Goal: Information Seeking & Learning: Learn about a topic

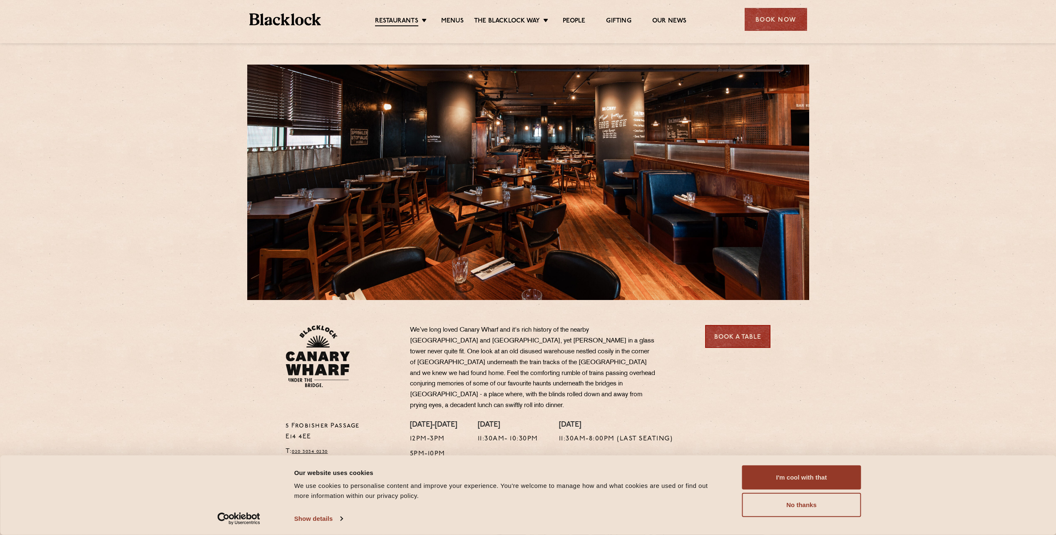
click at [450, 22] on link "Menus" at bounding box center [452, 21] width 22 height 8
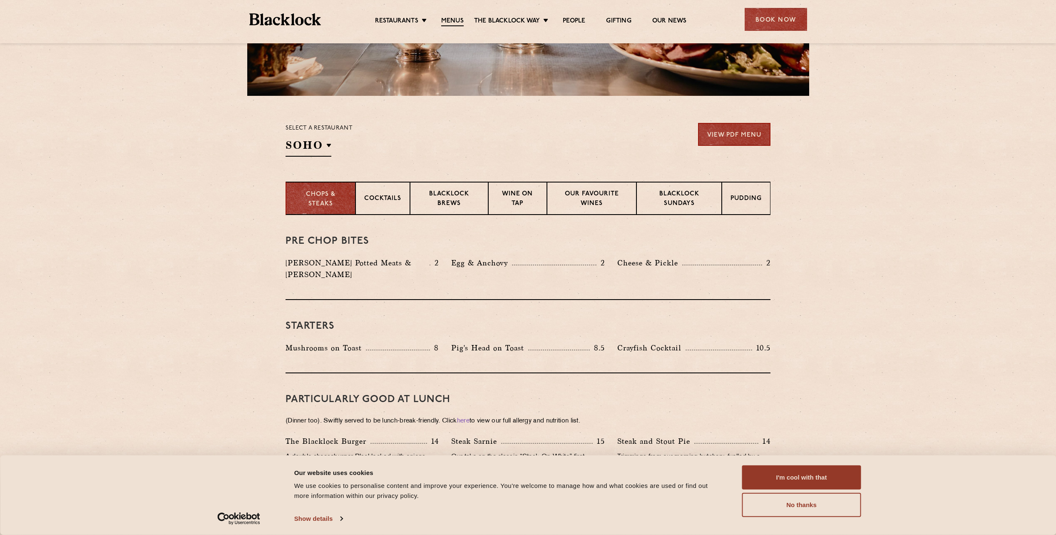
scroll to position [205, 0]
click at [320, 146] on h2 "SOHO" at bounding box center [309, 146] width 46 height 19
click at [0, 0] on li "Canary Wharf" at bounding box center [0, 0] width 0 height 0
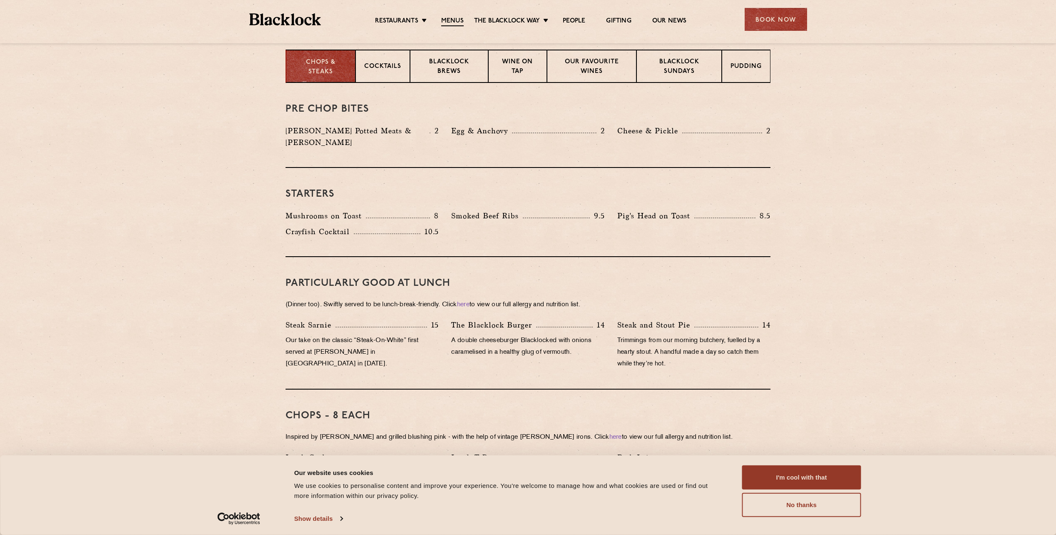
scroll to position [336, 0]
drag, startPoint x: 380, startPoint y: 201, endPoint x: 410, endPoint y: 203, distance: 30.0
click at [410, 209] on div "Mushrooms on Toast 8" at bounding box center [362, 215] width 153 height 12
drag, startPoint x: 555, startPoint y: 197, endPoint x: 443, endPoint y: 207, distance: 112.5
click at [443, 207] on div "Starters Mushrooms on Toast 8 Smoked Beef Ribs 9.5 Pig's Head on Toast 8.5" at bounding box center [528, 211] width 485 height 89
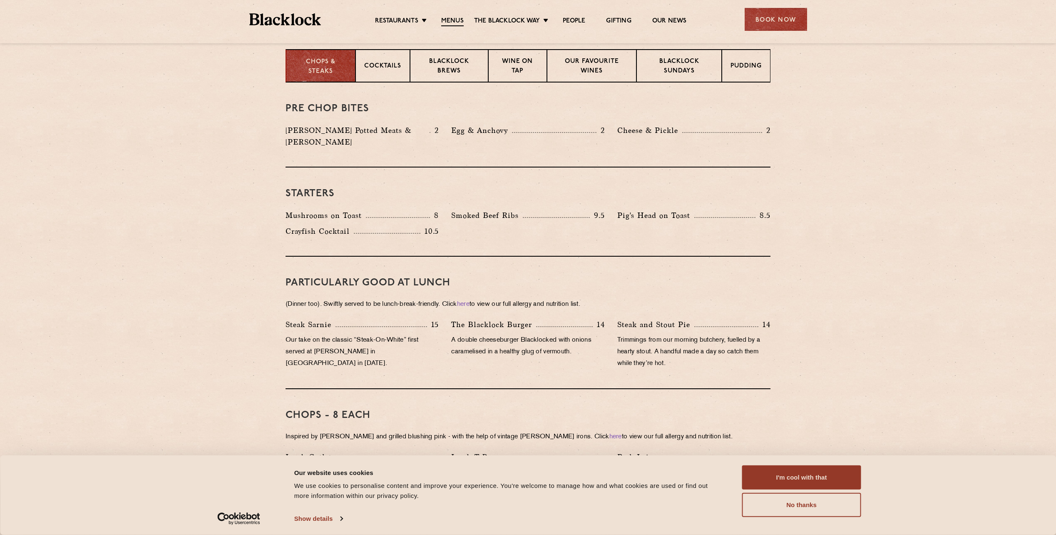
click at [625, 216] on div "Mushrooms on Toast 8 Smoked Beef Ribs 9.5 Pig's Head on Toast 8.5 10.5" at bounding box center [528, 225] width 498 height 32
drag, startPoint x: 734, startPoint y: 197, endPoint x: 632, endPoint y: 199, distance: 102.0
click at [632, 199] on div "Starters Mushrooms on Toast 8 Smoked Beef Ribs 9.5 Pig's Head on Toast 8.5" at bounding box center [528, 211] width 485 height 89
drag, startPoint x: 280, startPoint y: 221, endPoint x: 445, endPoint y: 235, distance: 165.9
click at [445, 235] on div "Starters Mushrooms on Toast 8 Smoked Beef Ribs 9.5 Pig's Head on Toast 8.5" at bounding box center [528, 211] width 485 height 89
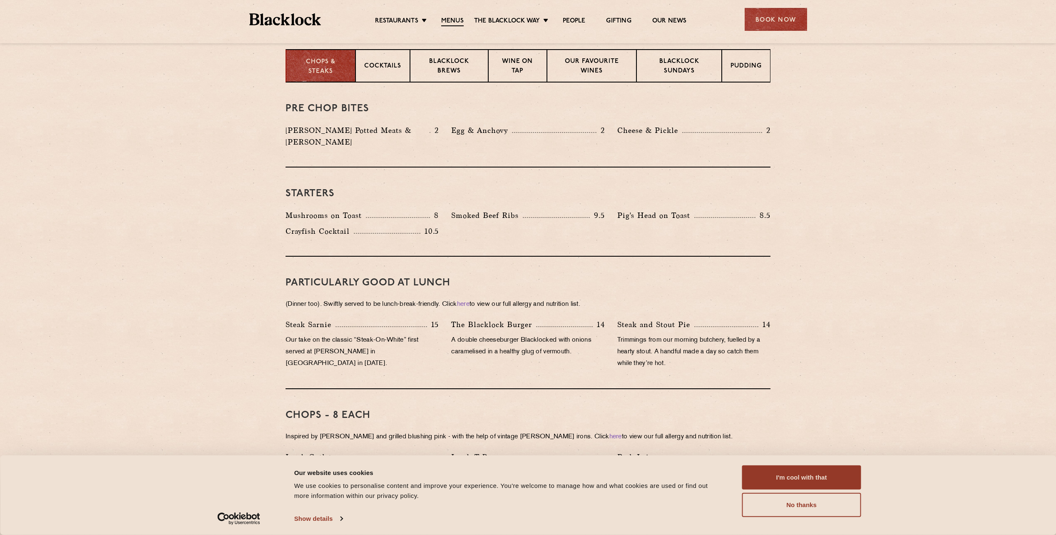
drag, startPoint x: 445, startPoint y: 235, endPoint x: 515, endPoint y: 304, distance: 98.3
click at [515, 304] on div "PARTICULARLY GOOD AT LUNCH (Dinner too). Swiftly served to be lunch-break-frien…" at bounding box center [528, 322] width 485 height 132
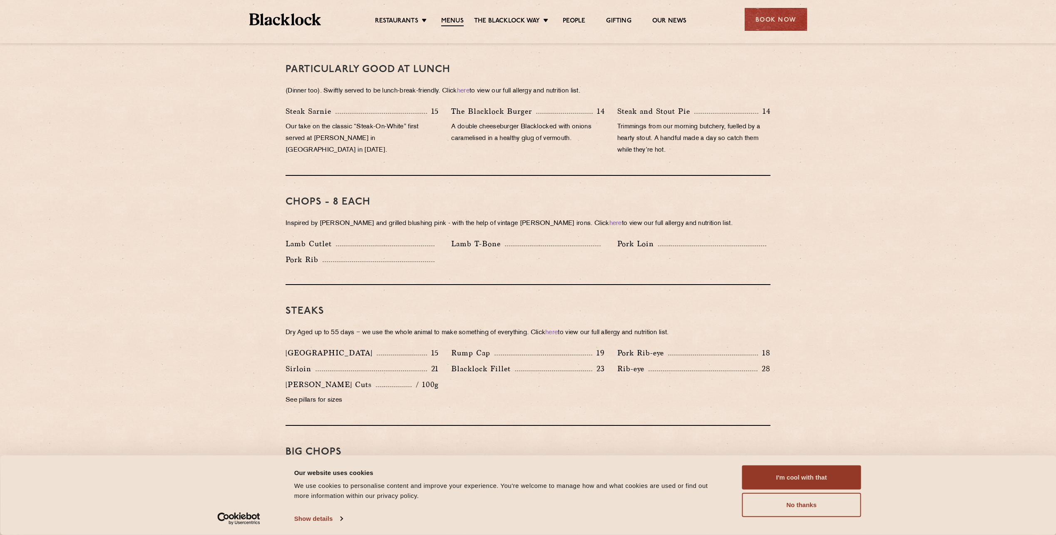
scroll to position [550, 0]
drag, startPoint x: 275, startPoint y: 92, endPoint x: 377, endPoint y: 125, distance: 107.3
click at [377, 125] on div "Pre Chop Bites [PERSON_NAME] Potted Meats & Kimchi 2 Egg & Anchovy 2 Cheese & P…" at bounding box center [528, 469] width 506 height 1202
drag, startPoint x: 557, startPoint y: 131, endPoint x: 470, endPoint y: 97, distance: 94.1
click at [470, 105] on div "The [PERSON_NAME] Burger 14 A double cheeseburger Blacklocked with onions caram…" at bounding box center [528, 132] width 166 height 55
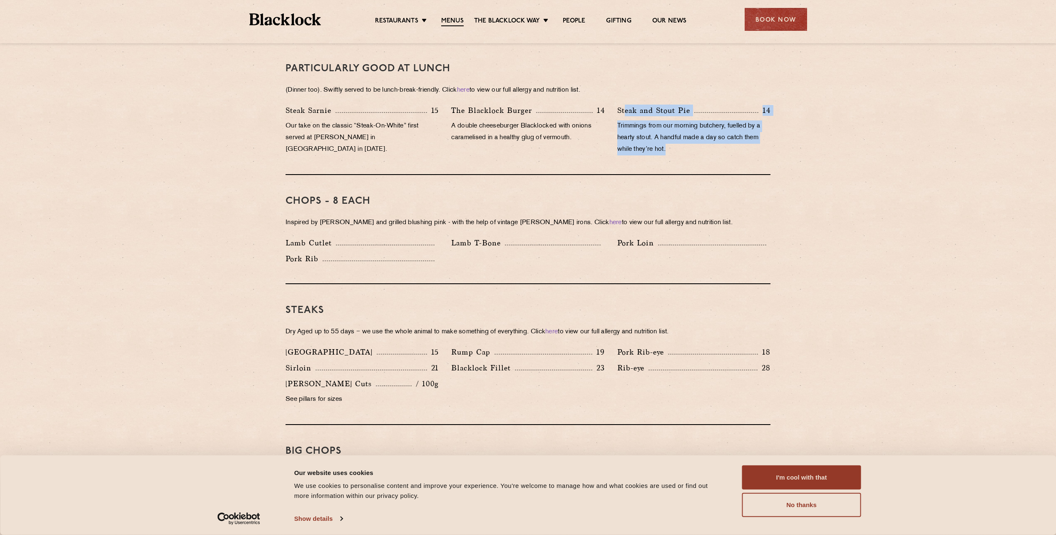
drag, startPoint x: 716, startPoint y: 136, endPoint x: 624, endPoint y: 98, distance: 99.7
click at [624, 105] on div "Steak and [PERSON_NAME] Pie 14 Trimmings from our morning butchery, fuelled by …" at bounding box center [694, 132] width 166 height 55
drag, startPoint x: 624, startPoint y: 98, endPoint x: 567, endPoint y: 154, distance: 79.2
click at [567, 154] on div "PARTICULARLY GOOD AT LUNCH (Dinner too). Swiftly served to be lunch-break-frien…" at bounding box center [528, 108] width 485 height 132
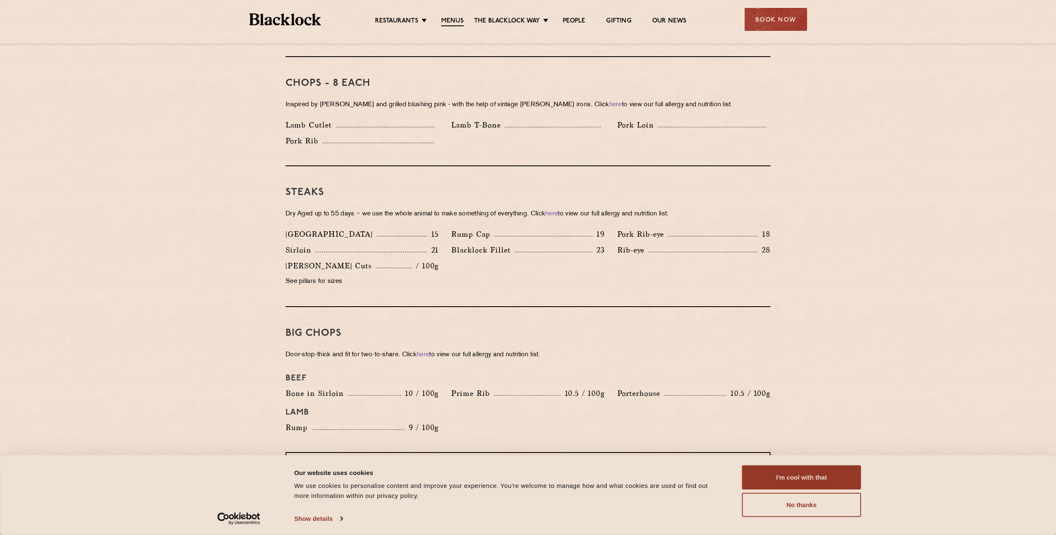
scroll to position [670, 0]
drag, startPoint x: 284, startPoint y: 112, endPoint x: 349, endPoint y: 119, distance: 64.9
click at [349, 119] on div "Lamb Cutlet" at bounding box center [362, 125] width 166 height 16
drag, startPoint x: 349, startPoint y: 119, endPoint x: 334, endPoint y: 131, distance: 19.0
click at [334, 133] on div "Pork Rib" at bounding box center [362, 139] width 153 height 12
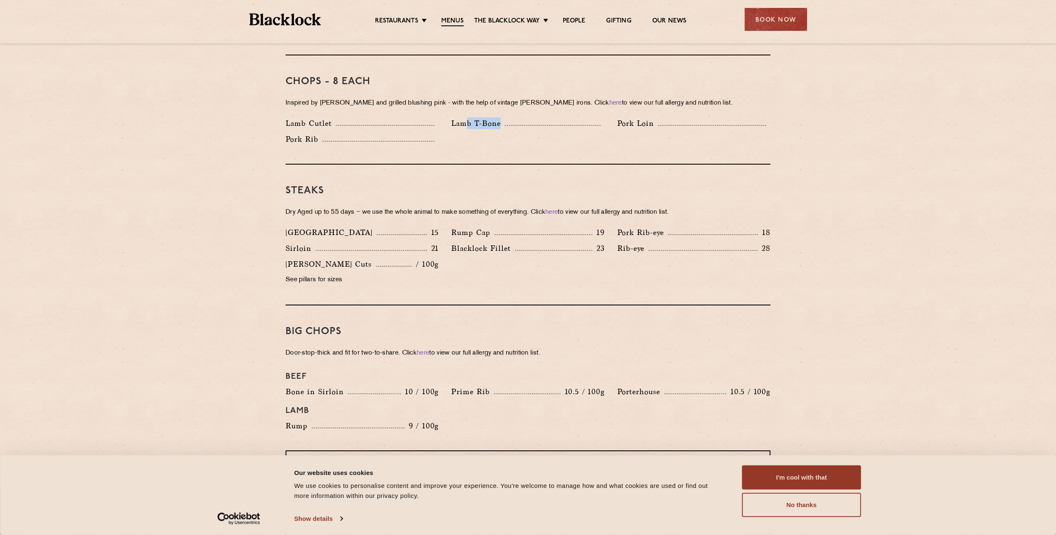
drag, startPoint x: 503, startPoint y: 111, endPoint x: 462, endPoint y: 109, distance: 41.3
click at [462, 117] on p "Lamb T-Bone" at bounding box center [478, 123] width 54 height 12
drag, startPoint x: 640, startPoint y: 125, endPoint x: 631, endPoint y: 116, distance: 12.7
click at [631, 117] on div "Lamb Cutlet Lamb T-Bone Pork Loin Pork Rib" at bounding box center [528, 133] width 498 height 32
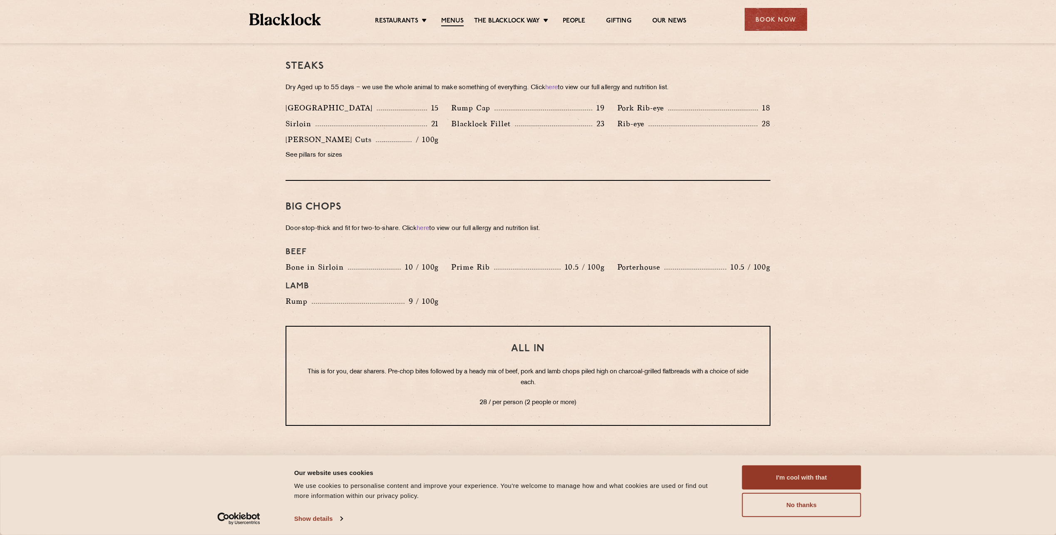
scroll to position [795, 0]
drag, startPoint x: 285, startPoint y: 99, endPoint x: 397, endPoint y: 102, distance: 112.0
click at [397, 102] on div "[GEOGRAPHIC_DATA] 15" at bounding box center [362, 110] width 166 height 16
drag, startPoint x: 289, startPoint y: 111, endPoint x: 333, endPoint y: 113, distance: 44.6
click at [333, 117] on div "Sirloin 21" at bounding box center [362, 123] width 153 height 12
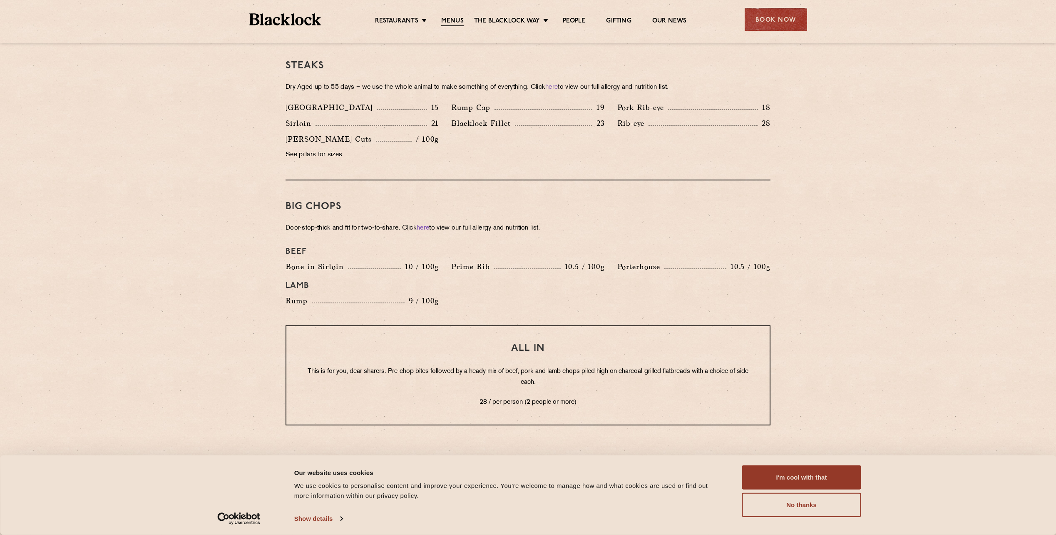
drag, startPoint x: 333, startPoint y: 113, endPoint x: 543, endPoint y: 126, distance: 209.4
click at [543, 126] on div "[GEOGRAPHIC_DATA] 15 Rump Cap 19 Pork Rib-eye 18 [GEOGRAPHIC_DATA] 21 23 Rib-eye" at bounding box center [528, 133] width 498 height 63
drag, startPoint x: 453, startPoint y: 91, endPoint x: 487, endPoint y: 100, distance: 35.3
click at [487, 102] on p "Rump Cap" at bounding box center [472, 108] width 43 height 12
drag, startPoint x: 487, startPoint y: 100, endPoint x: 490, endPoint y: 112, distance: 12.5
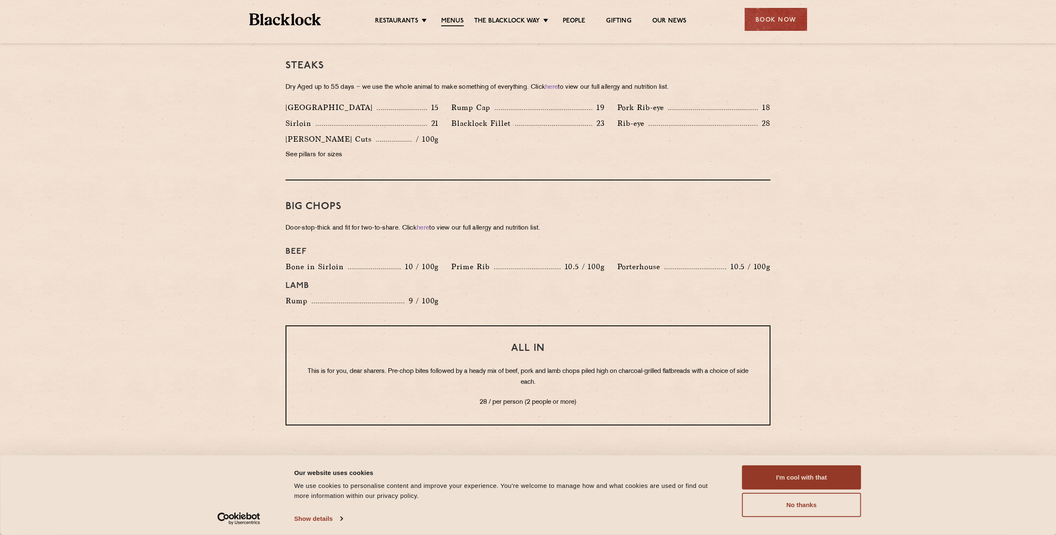
click at [490, 117] on p "Blacklock Fillet" at bounding box center [483, 123] width 64 height 12
drag, startPoint x: 441, startPoint y: 106, endPoint x: 509, endPoint y: 110, distance: 68.0
click at [509, 110] on div "[GEOGRAPHIC_DATA] 15 Rump Cap 19 Pork Rib-eye 18 [GEOGRAPHIC_DATA] 21 23 Rib-eye" at bounding box center [528, 133] width 498 height 63
click at [637, 117] on p "Rib-eye" at bounding box center [632, 123] width 31 height 12
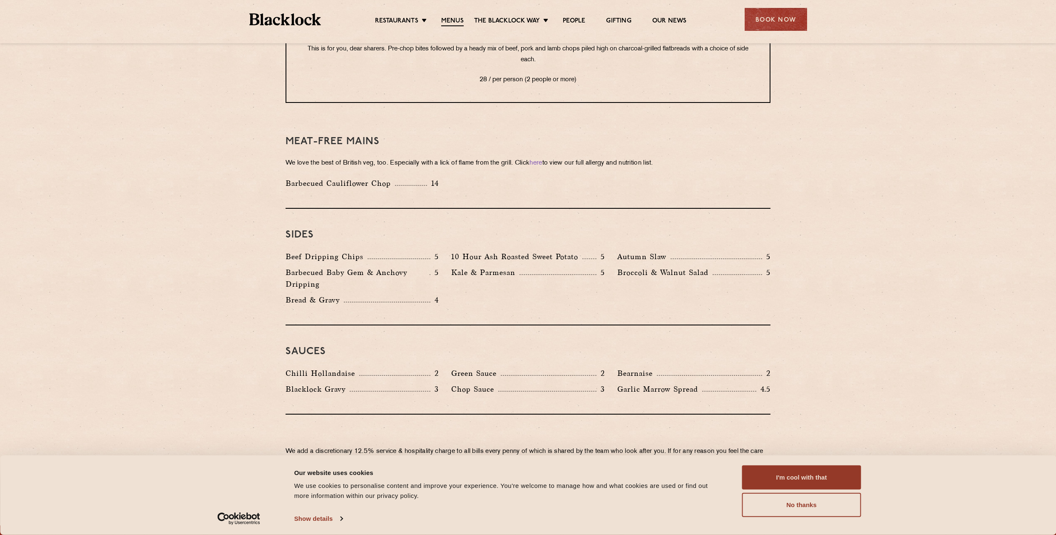
scroll to position [1157, 0]
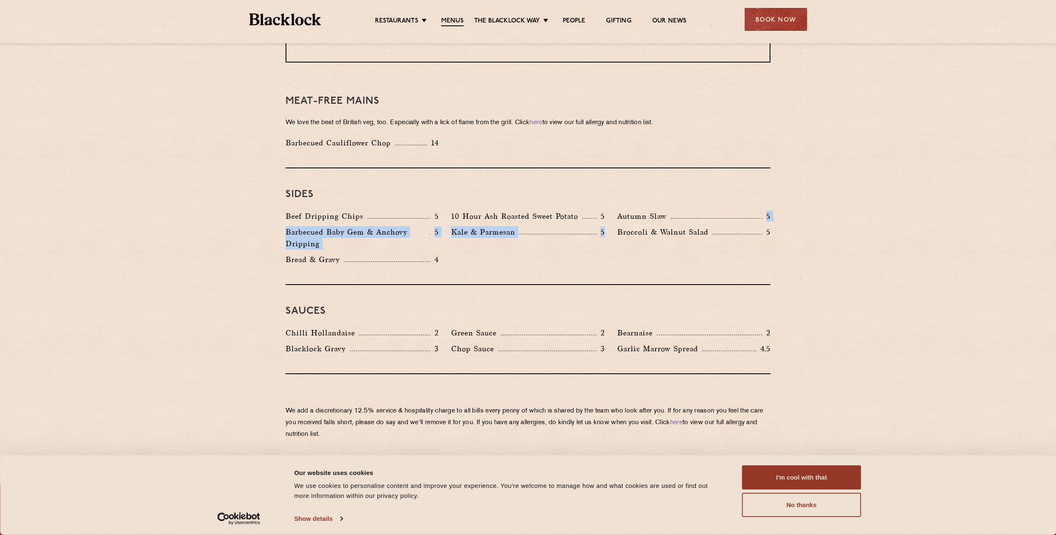
drag, startPoint x: 695, startPoint y: 209, endPoint x: 605, endPoint y: 216, distance: 90.6
click at [605, 216] on div "Beef Dripping Chips 5 10 Hour Ash Roasted Sweet Potato 5 Autumn Slaw 5 Barbecue…" at bounding box center [528, 239] width 498 height 59
drag, startPoint x: 605, startPoint y: 216, endPoint x: 465, endPoint y: 205, distance: 140.8
click at [465, 210] on p "10 Hour Ash Roasted Sweet Potato" at bounding box center [516, 216] width 131 height 12
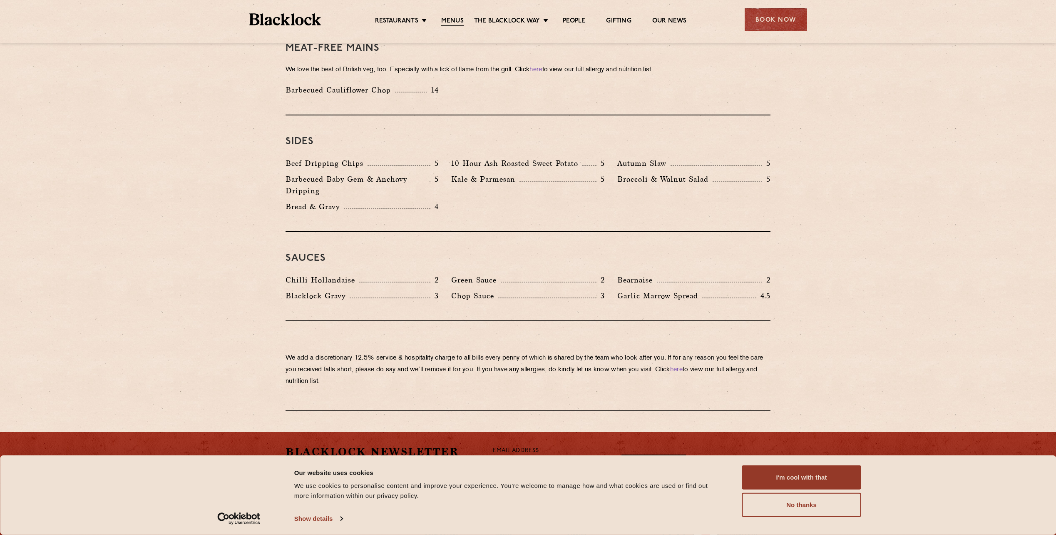
scroll to position [1209, 0]
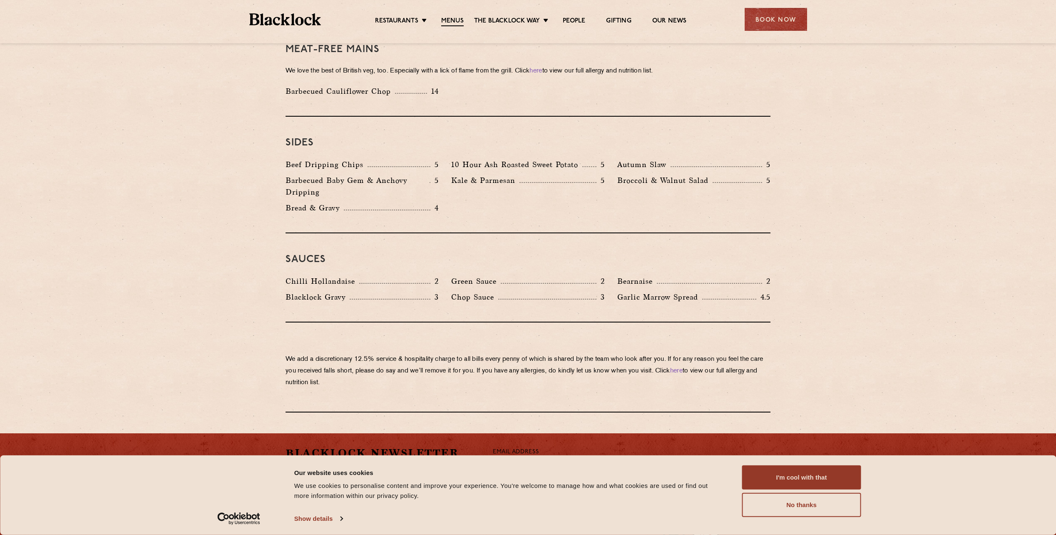
click at [485, 178] on div "Kale & Parmesan 5" at bounding box center [528, 187] width 166 height 27
drag, startPoint x: 324, startPoint y: 272, endPoint x: 514, endPoint y: 269, distance: 190.3
click at [514, 275] on div "Chilli Hollandaise 2 [GEOGRAPHIC_DATA] 2 Bearnaise 2 [PERSON_NAME] Gravy 3 Chop…" at bounding box center [528, 291] width 498 height 32
drag, startPoint x: 695, startPoint y: 256, endPoint x: 616, endPoint y: 270, distance: 79.8
click at [616, 270] on div "Sauces Chilli Hollandaise 2 [GEOGRAPHIC_DATA] 2 Bearnaise 2 [PERSON_NAME] Gravy…" at bounding box center [528, 277] width 485 height 89
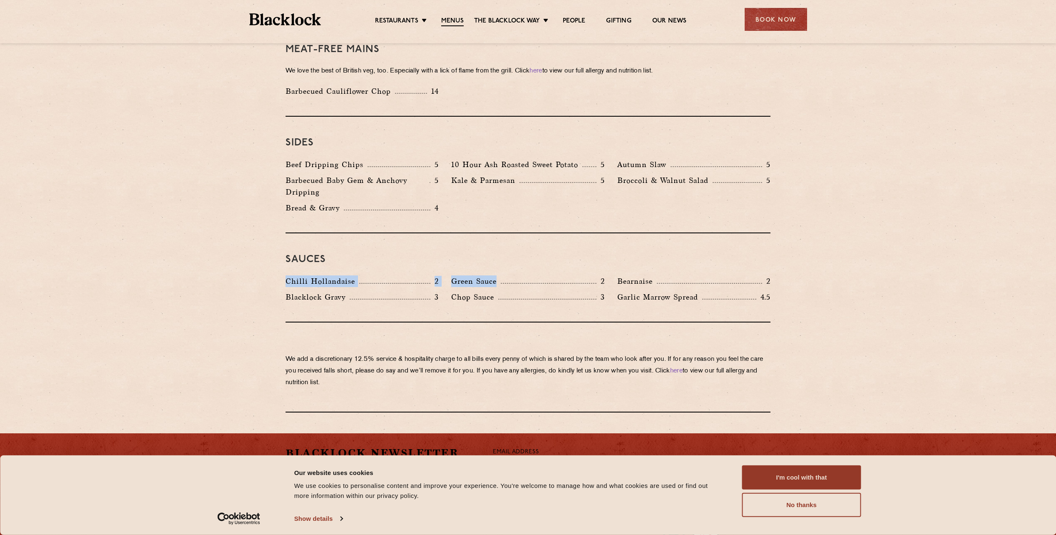
drag, startPoint x: 616, startPoint y: 270, endPoint x: 367, endPoint y: 243, distance: 250.4
click at [367, 243] on div "Sauces Chilli Hollandaise 2 [GEOGRAPHIC_DATA] 2 Bearnaise 2 [PERSON_NAME] Gravy…" at bounding box center [528, 277] width 485 height 89
drag, startPoint x: 367, startPoint y: 243, endPoint x: 437, endPoint y: 284, distance: 80.8
click at [437, 291] on p "3" at bounding box center [435, 296] width 8 height 11
drag, startPoint x: 319, startPoint y: 284, endPoint x: 356, endPoint y: 286, distance: 37.1
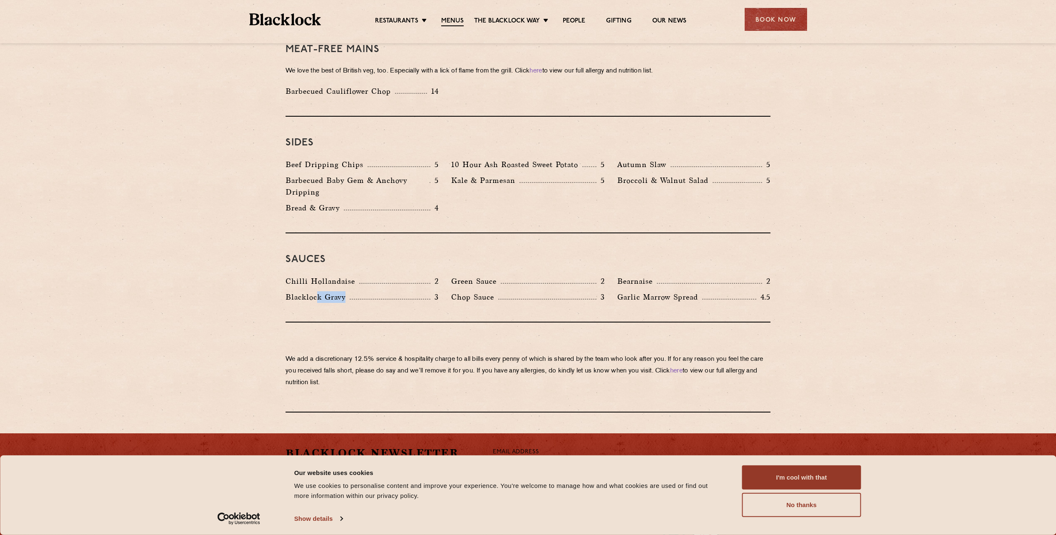
click at [356, 291] on div "[PERSON_NAME] Gravy 3" at bounding box center [362, 297] width 153 height 12
click at [495, 291] on p "Chop Sauce" at bounding box center [474, 297] width 47 height 12
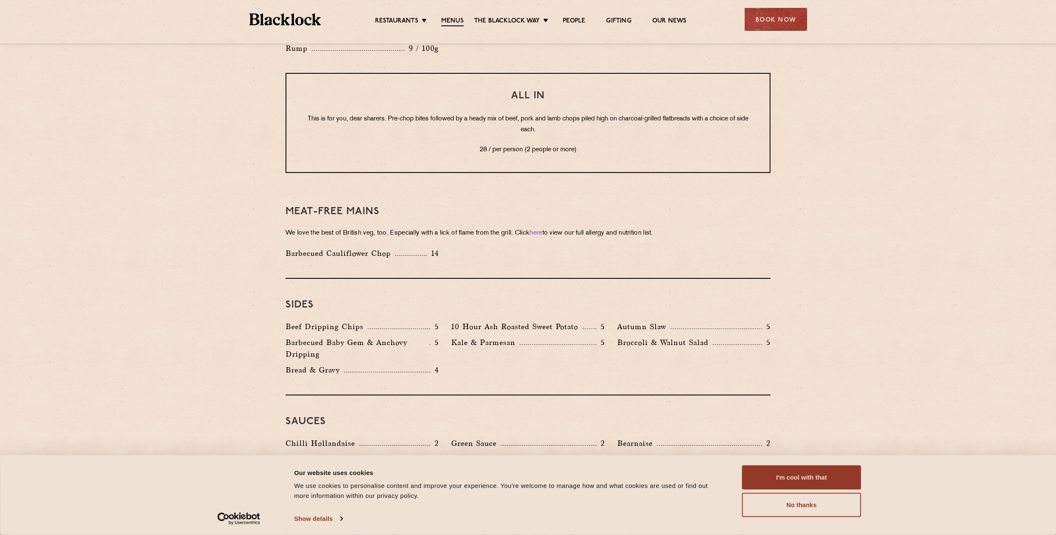
scroll to position [1047, 0]
click at [418, 321] on div "Beef Dripping Chips 5" at bounding box center [362, 327] width 153 height 12
click at [473, 337] on p "Kale & Parmesan" at bounding box center [485, 343] width 68 height 12
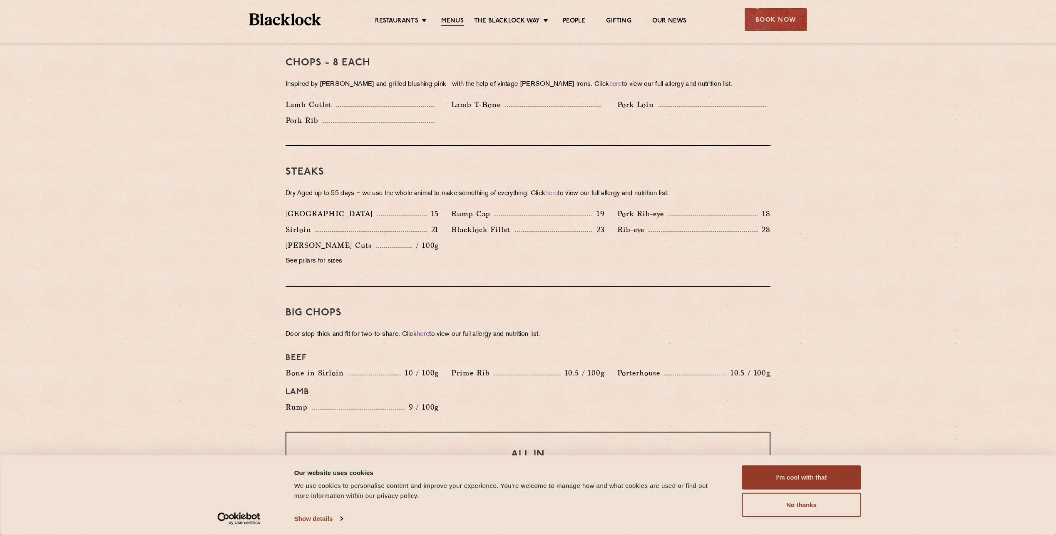
scroll to position [674, 0]
